Goal: Navigation & Orientation: Find specific page/section

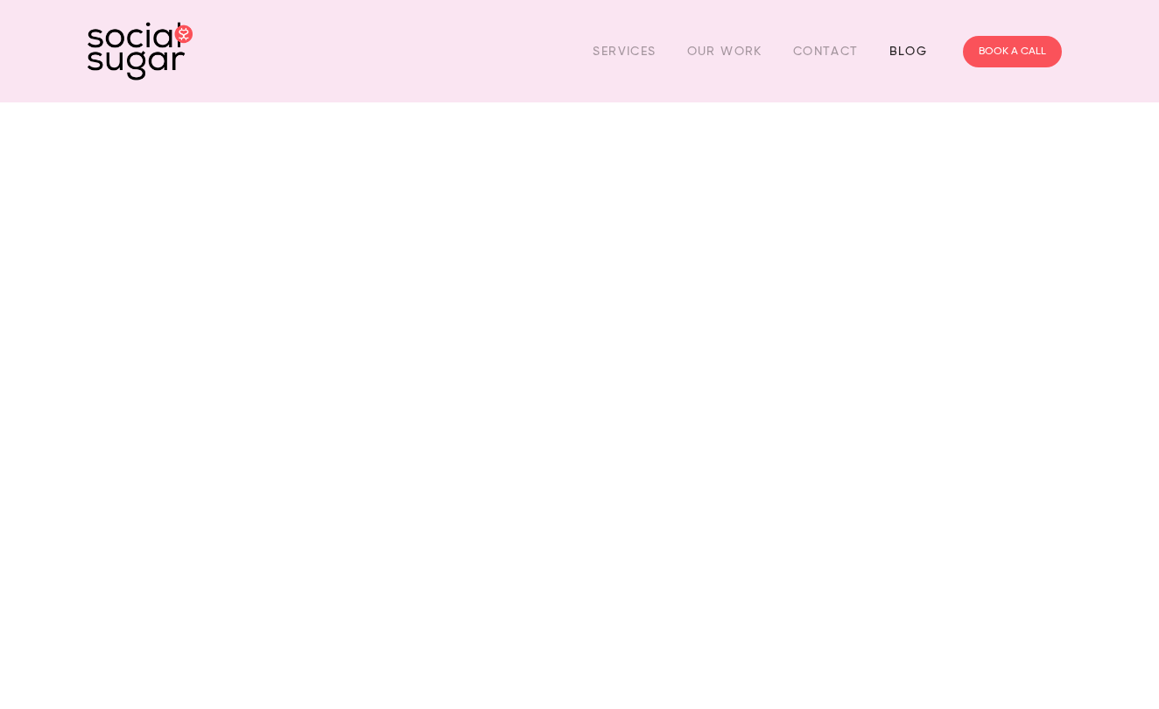
click at [920, 54] on link "Blog" at bounding box center [909, 51] width 39 height 27
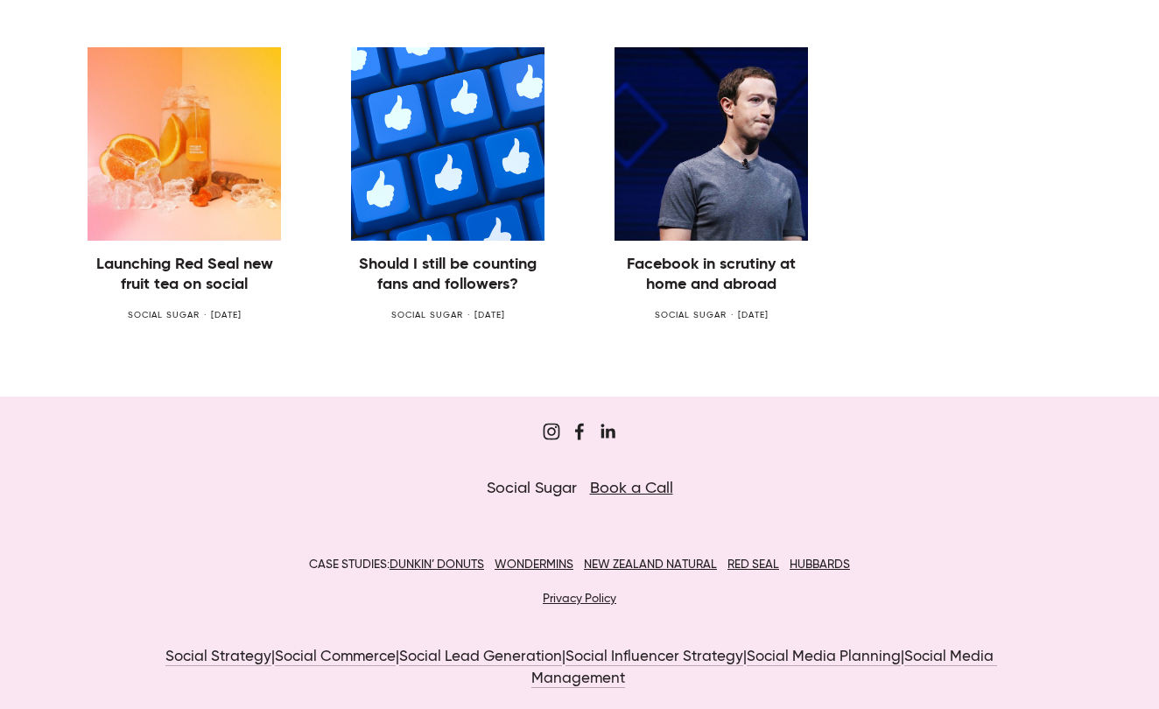
scroll to position [1667, 0]
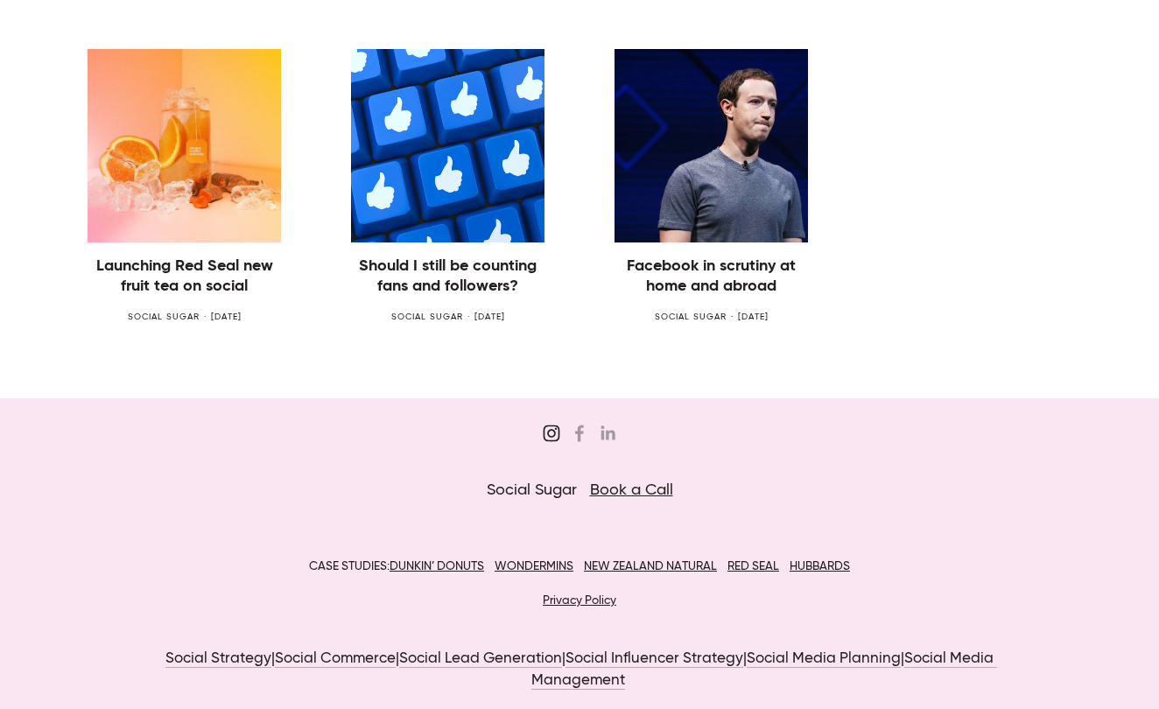
click at [550, 428] on use "Sugar&Partners" at bounding box center [551, 433] width 35 height 35
click at [580, 434] on use "Sugar Digi" at bounding box center [579, 434] width 9 height 17
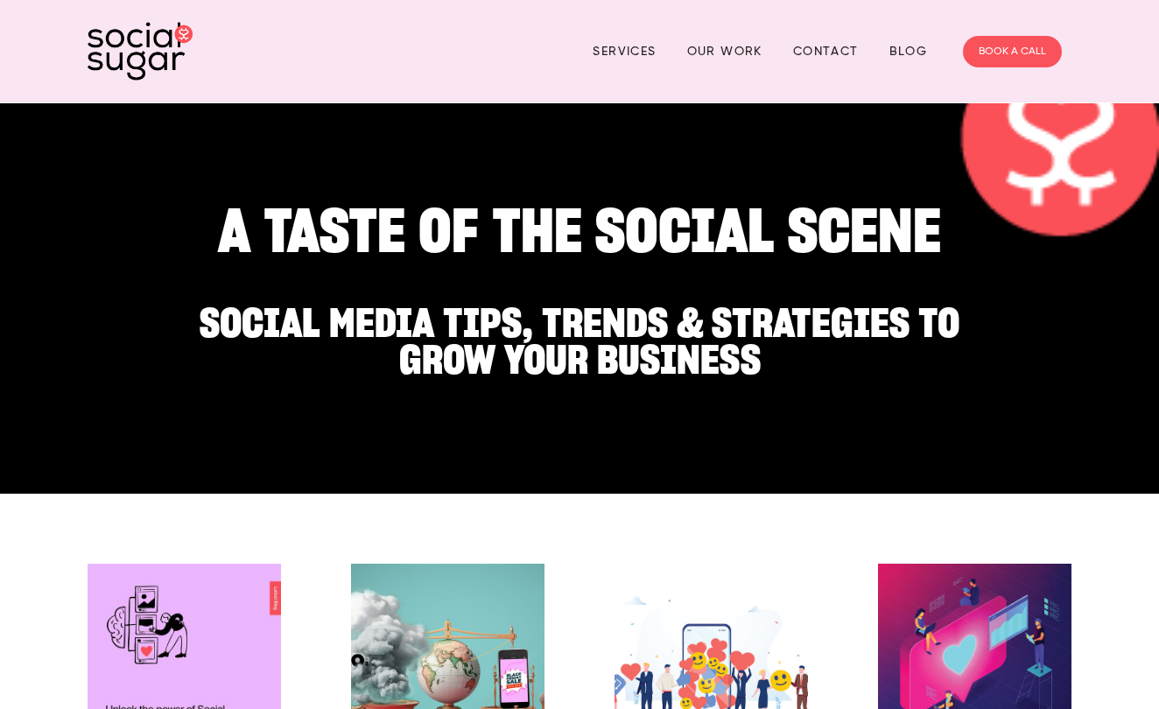
scroll to position [0, 0]
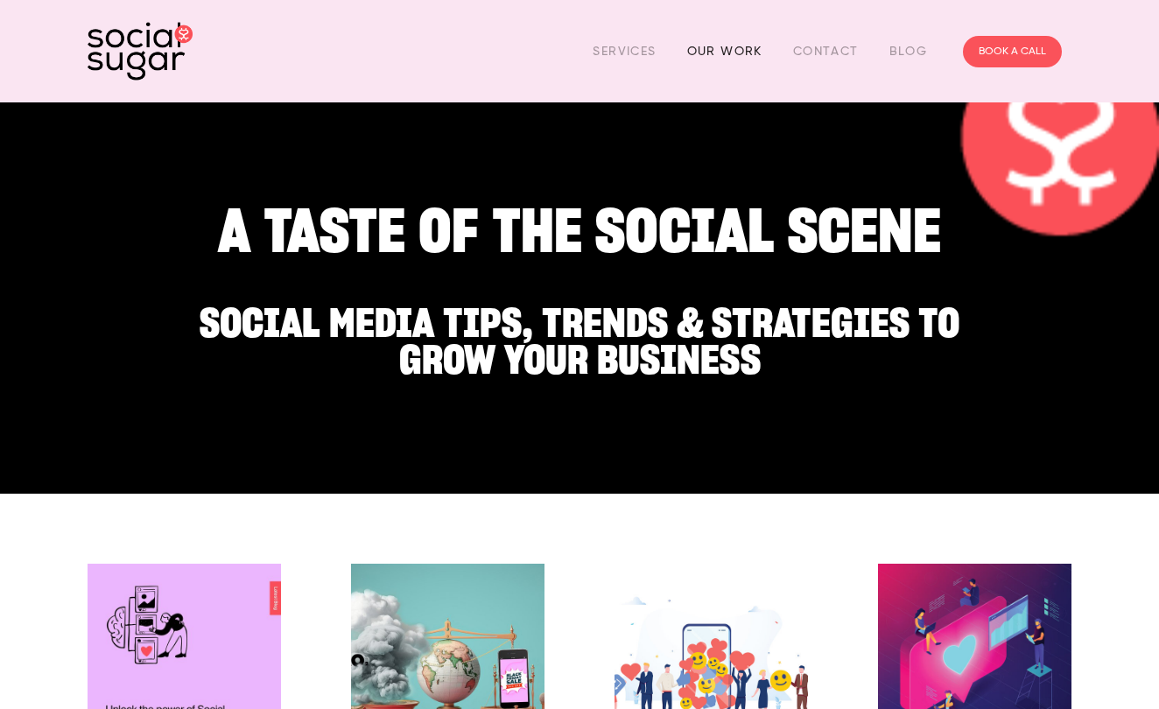
click at [734, 49] on link "Our Work" at bounding box center [724, 51] width 75 height 27
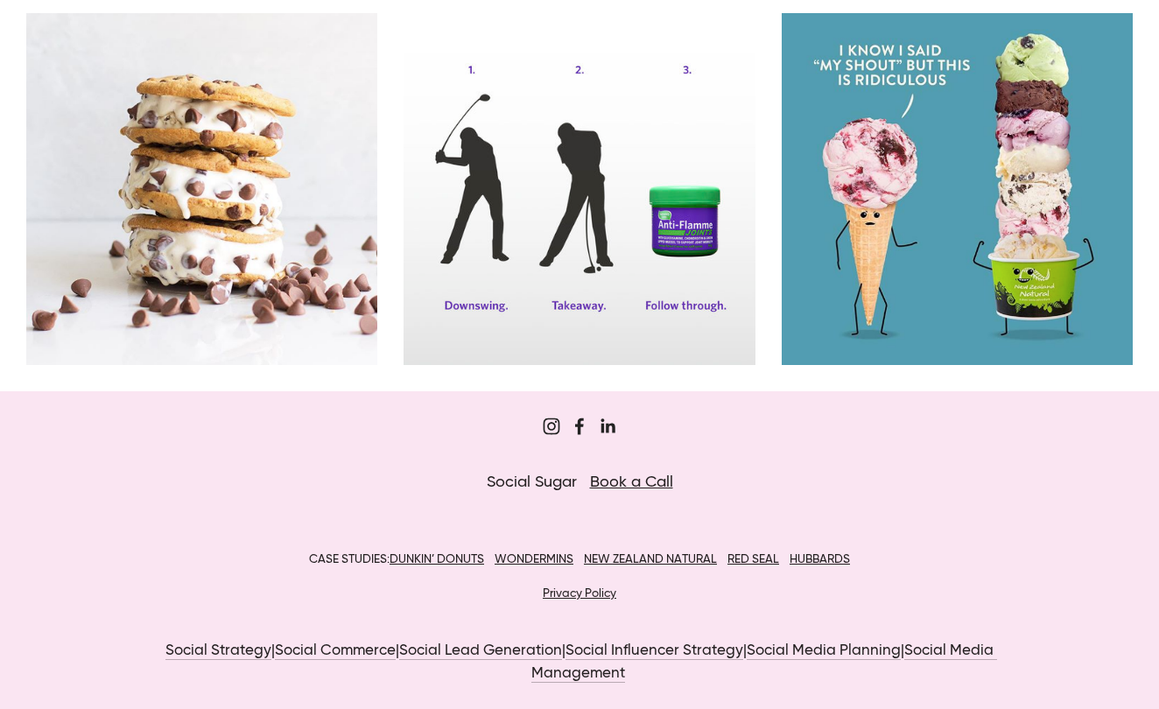
scroll to position [12470, 0]
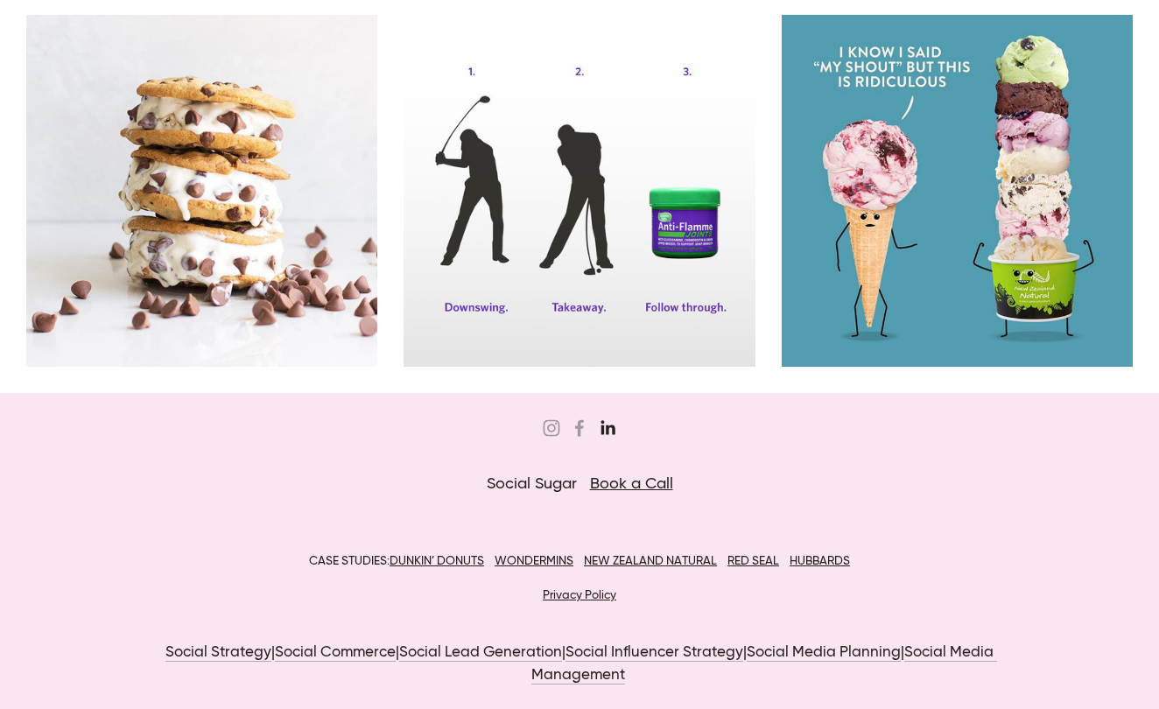
click at [611, 430] on use "Jordan Eley" at bounding box center [607, 428] width 35 height 35
